Goal: Task Accomplishment & Management: Use online tool/utility

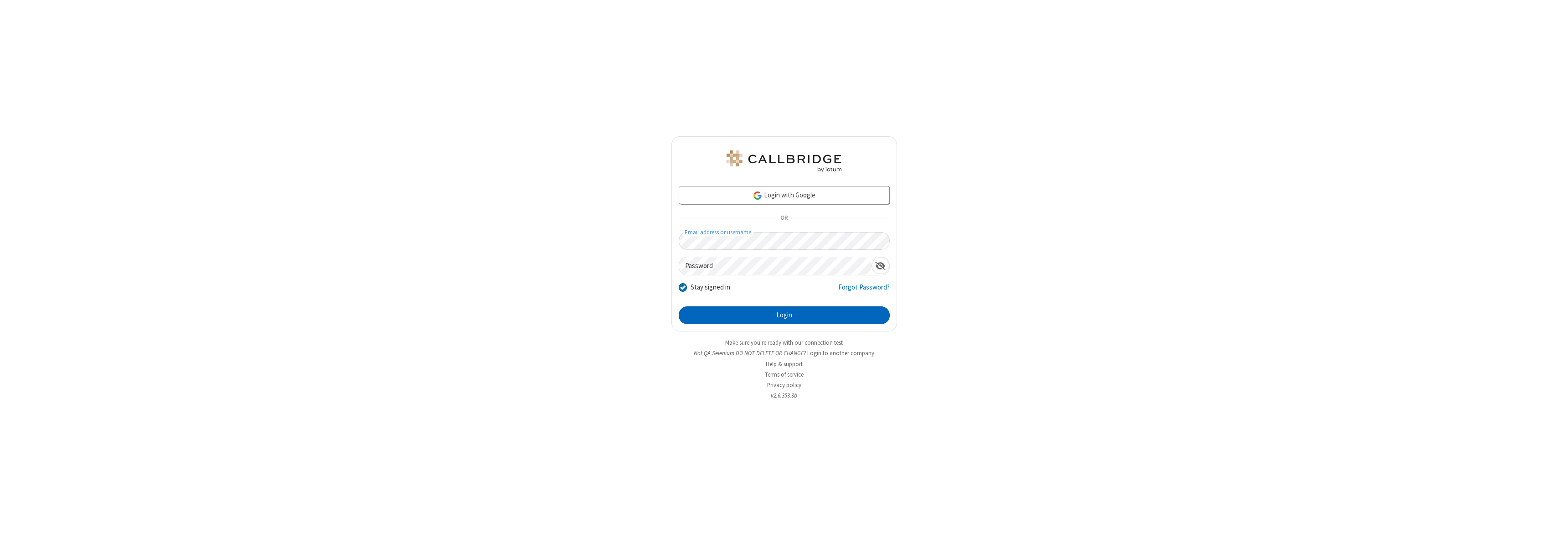
click at [784, 315] on button "Login" at bounding box center [784, 315] width 211 height 18
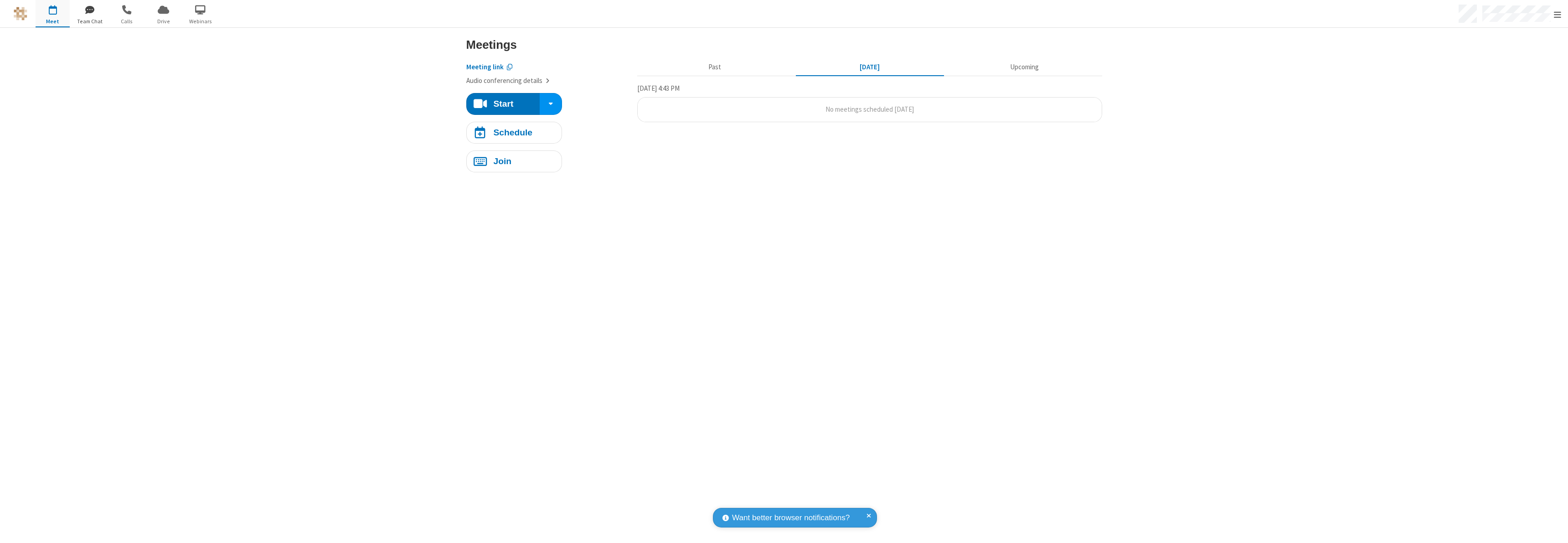
click at [90, 9] on span "button" at bounding box center [90, 9] width 34 height 16
